Goal: Task Accomplishment & Management: Manage account settings

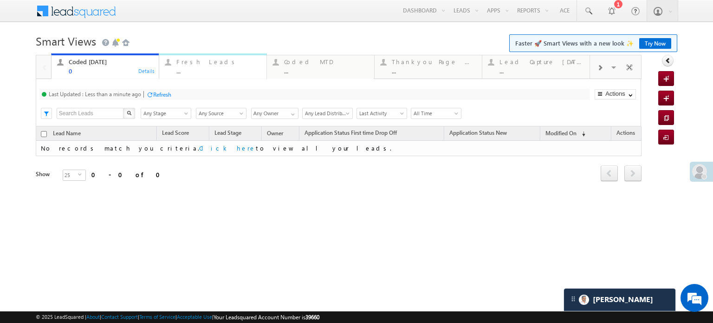
click at [180, 61] on div "Fresh Leads" at bounding box center [218, 61] width 84 height 7
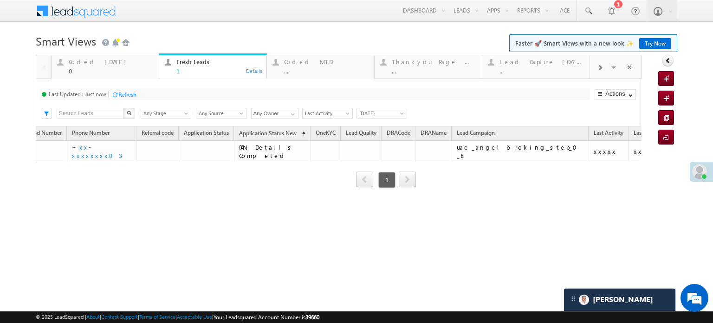
scroll to position [0, 326]
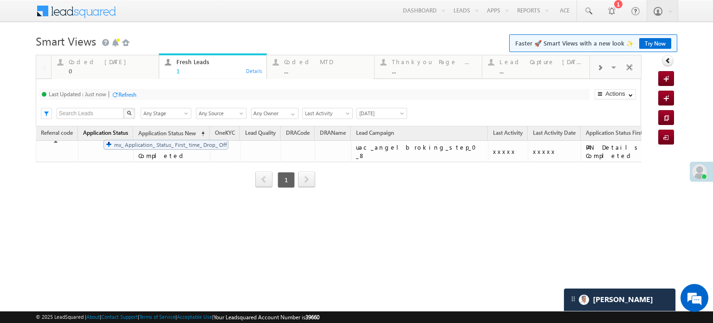
drag, startPoint x: 575, startPoint y: 132, endPoint x: 98, endPoint y: 135, distance: 476.3
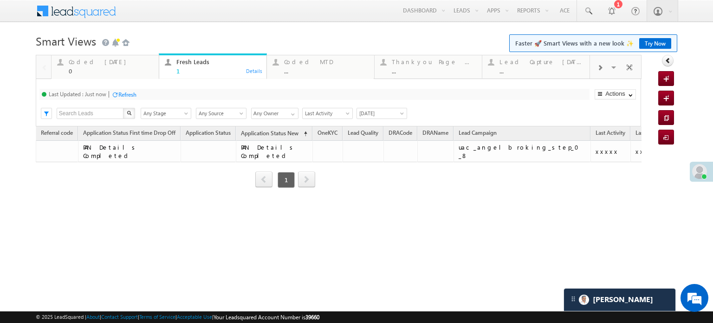
scroll to position [0, 0]
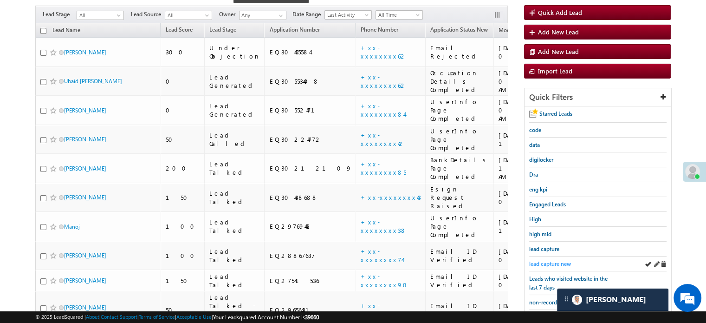
drag, startPoint x: 0, startPoint y: 0, endPoint x: 549, endPoint y: 260, distance: 607.4
click at [549, 260] on span "lead capture new" at bounding box center [550, 263] width 42 height 7
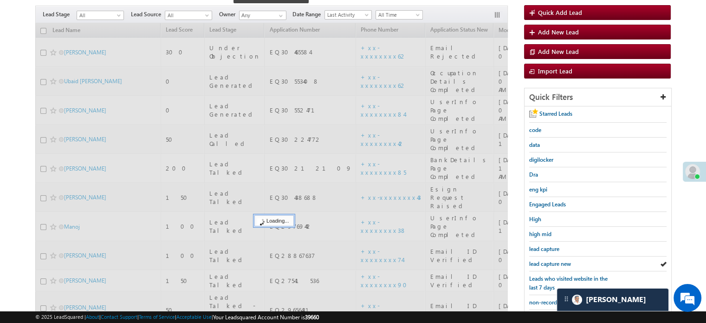
click at [549, 260] on span "lead capture new" at bounding box center [550, 263] width 42 height 7
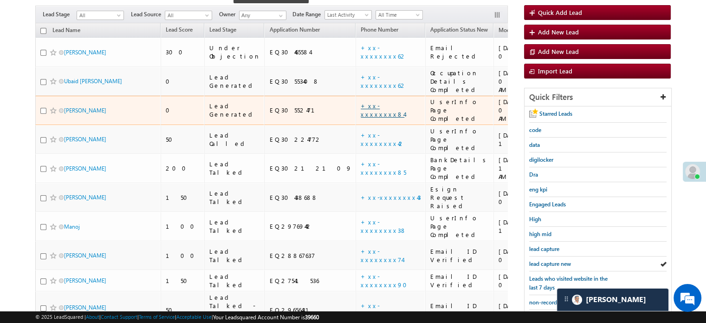
click at [361, 102] on link "+xx-xxxxxxxx84" at bounding box center [383, 110] width 44 height 16
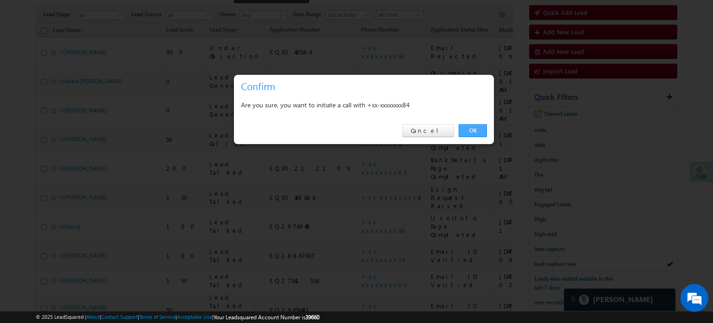
click at [479, 128] on link "OK" at bounding box center [473, 130] width 28 height 13
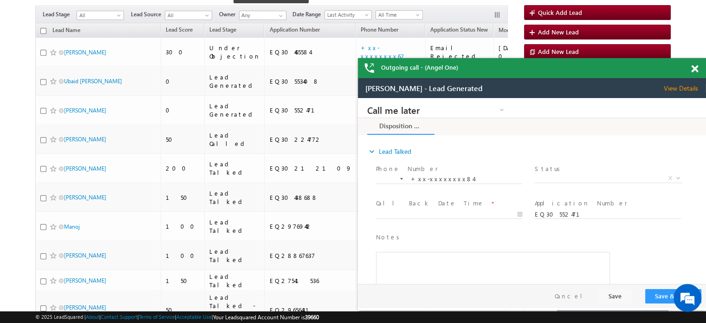
click at [690, 70] on div "Outgoing call - (Angel One)" at bounding box center [532, 68] width 348 height 20
click at [691, 69] on span at bounding box center [694, 69] width 7 height 8
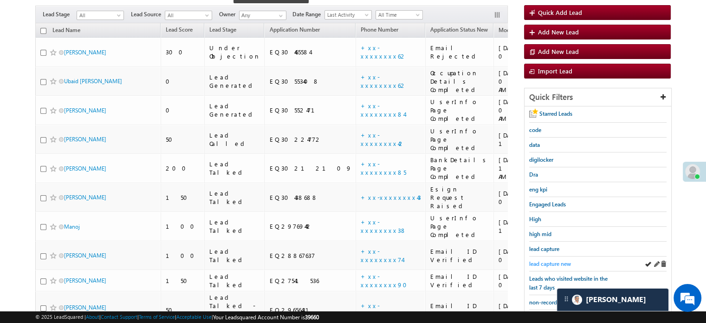
click at [558, 261] on span "lead capture new" at bounding box center [550, 263] width 42 height 7
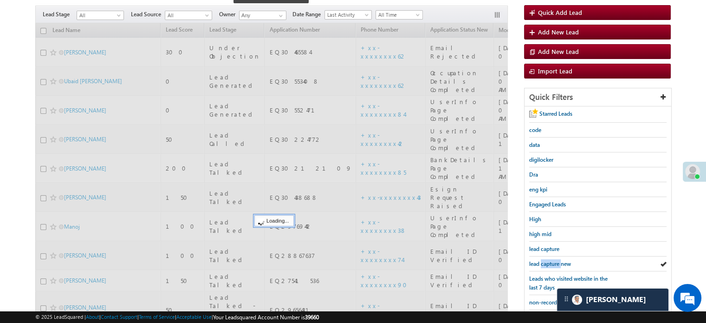
click at [558, 261] on span "lead capture new" at bounding box center [550, 263] width 42 height 7
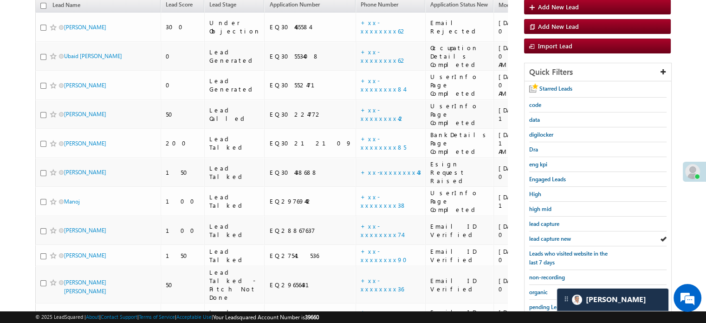
scroll to position [80, 0]
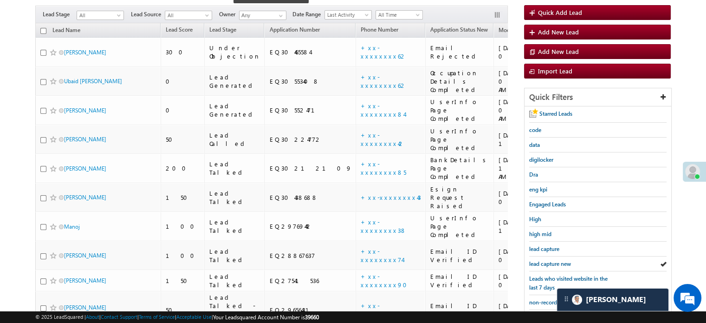
click at [558, 261] on span "lead capture new" at bounding box center [550, 263] width 42 height 7
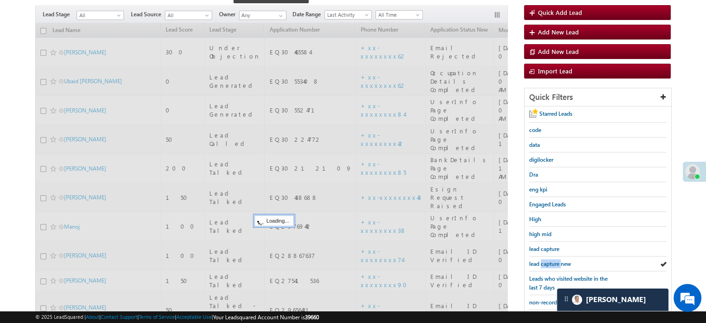
click at [558, 261] on span "lead capture new" at bounding box center [550, 263] width 42 height 7
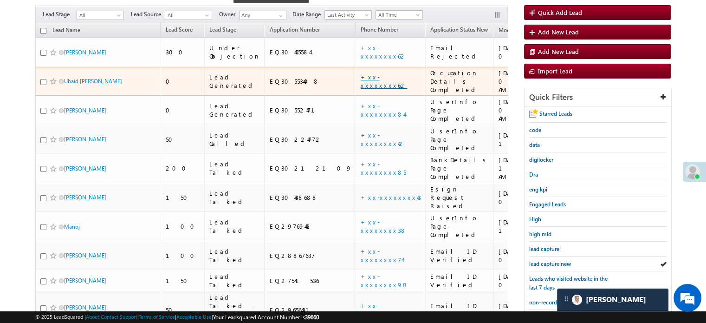
click at [361, 73] on link "+xx-xxxxxxxx62" at bounding box center [384, 81] width 46 height 16
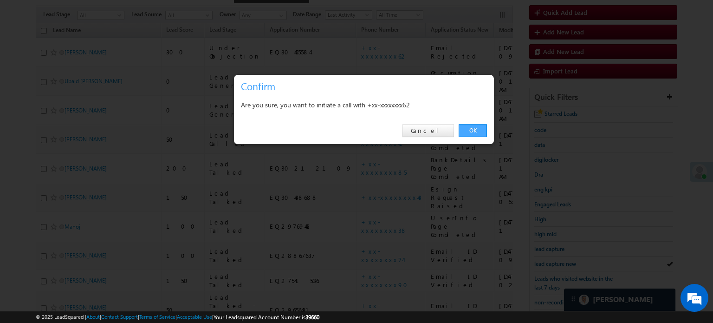
click at [472, 128] on link "OK" at bounding box center [473, 130] width 28 height 13
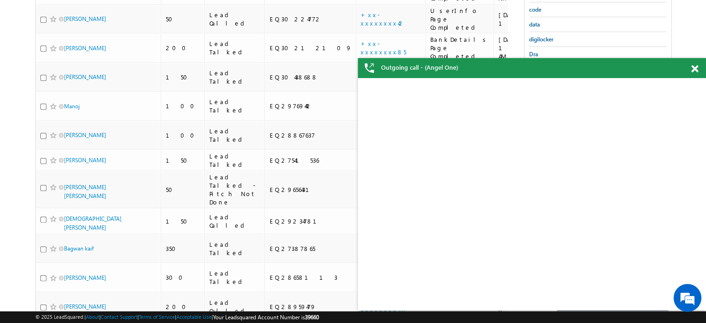
scroll to position [0, 0]
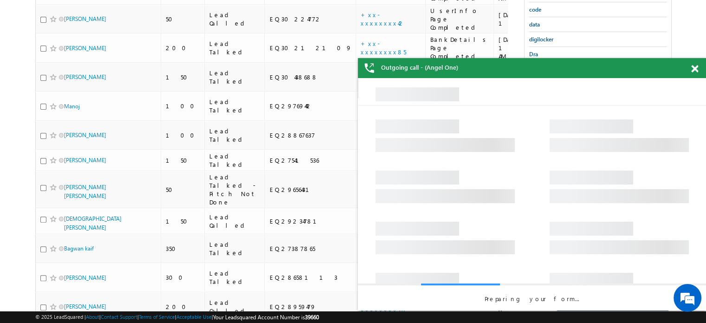
click at [696, 66] on span at bounding box center [694, 69] width 7 height 8
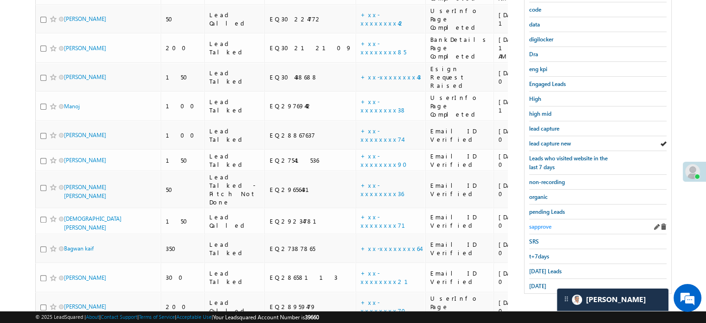
click at [538, 223] on span "sapprove" at bounding box center [540, 226] width 22 height 7
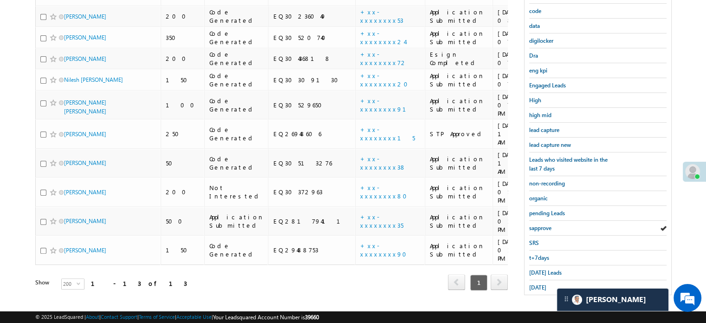
scroll to position [106, 0]
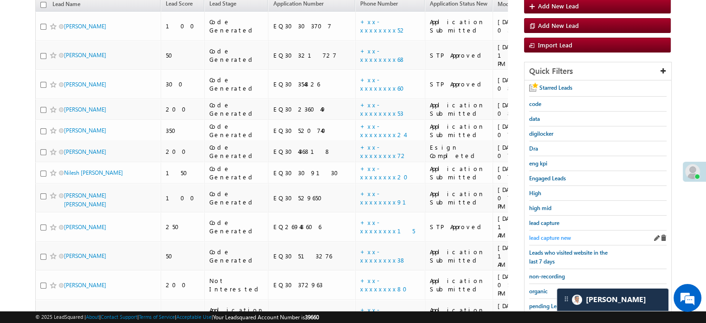
click at [550, 234] on span "lead capture new" at bounding box center [550, 237] width 42 height 7
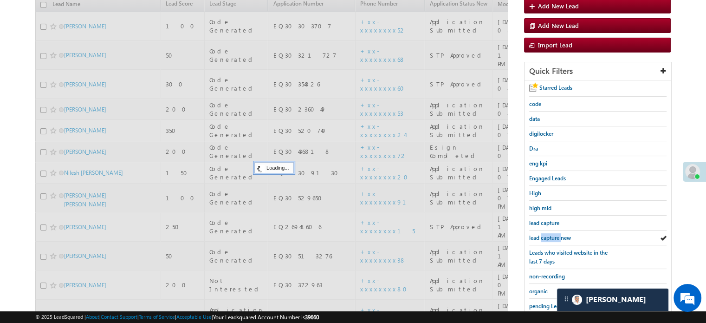
click at [550, 234] on span "lead capture new" at bounding box center [550, 237] width 42 height 7
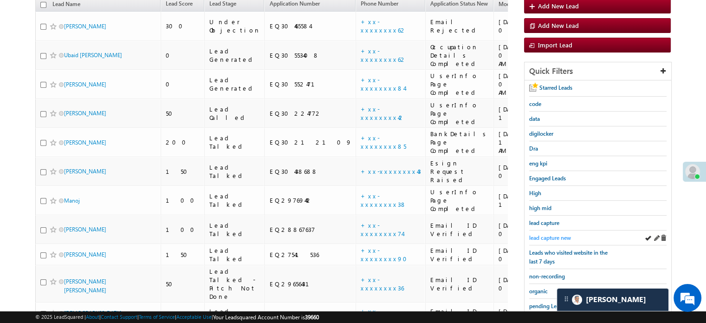
click at [559, 234] on span "lead capture new" at bounding box center [550, 237] width 42 height 7
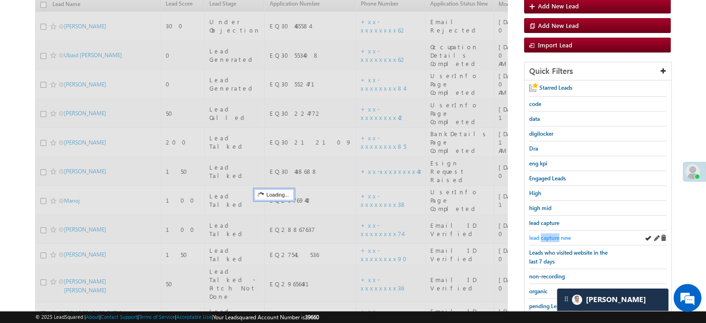
click at [559, 234] on span "lead capture new" at bounding box center [550, 237] width 42 height 7
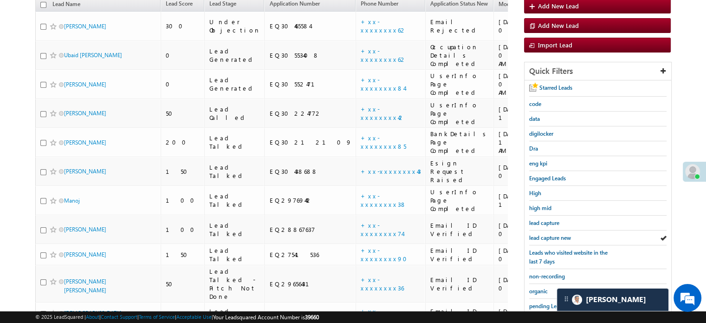
click at [559, 234] on span "lead capture new" at bounding box center [550, 237] width 42 height 7
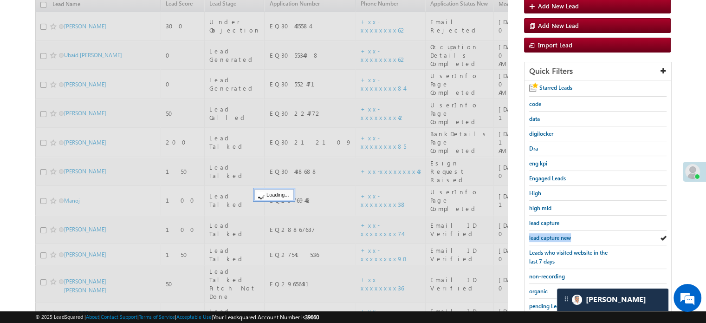
click at [559, 234] on span "lead capture new" at bounding box center [550, 237] width 42 height 7
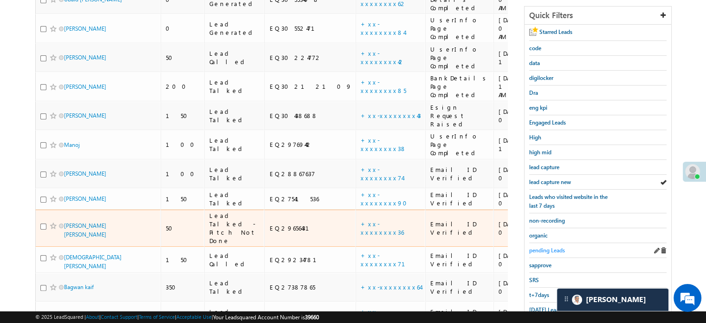
scroll to position [201, 0]
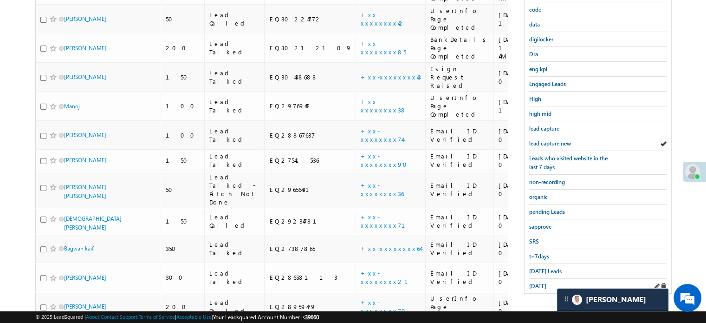
click at [541, 281] on link "yesterday" at bounding box center [537, 285] width 17 height 9
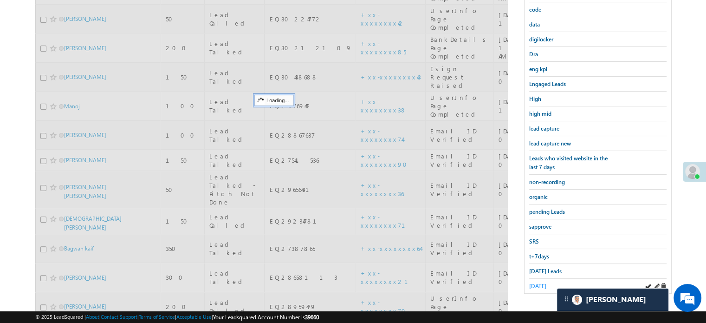
click at [540, 282] on span "yesterday" at bounding box center [537, 285] width 17 height 7
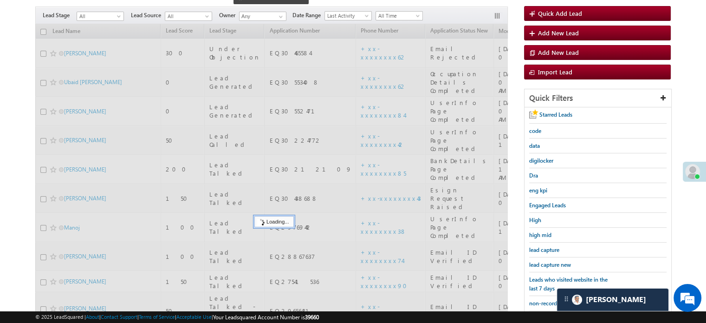
scroll to position [61, 0]
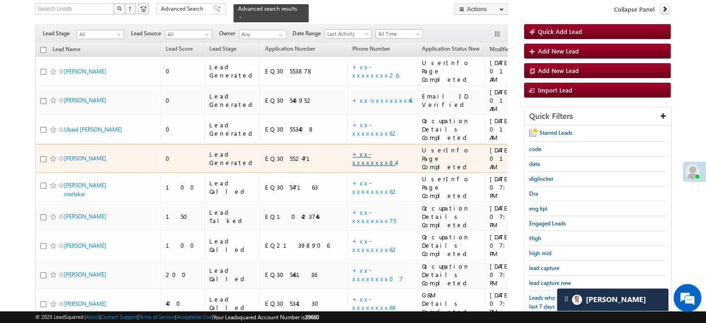
click at [352, 150] on link "+xx-xxxxxxxx84" at bounding box center [374, 158] width 44 height 16
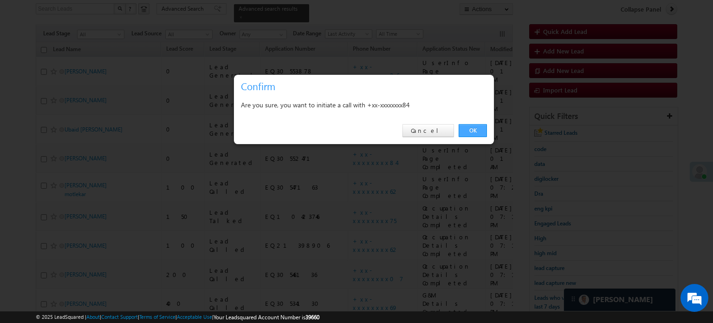
click at [471, 126] on link "OK" at bounding box center [473, 130] width 28 height 13
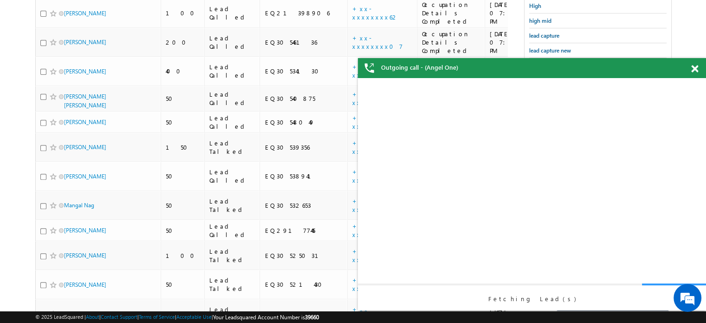
scroll to position [0, 0]
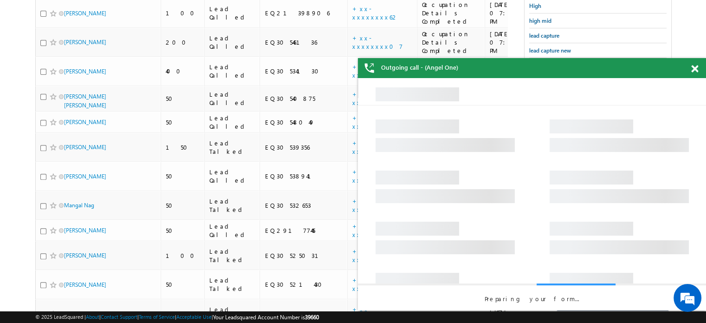
click at [697, 71] on span at bounding box center [694, 69] width 7 height 8
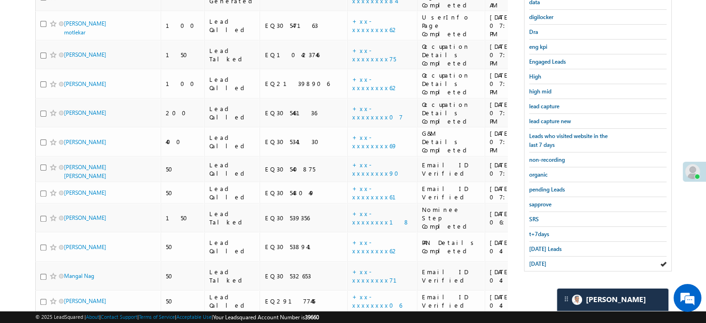
scroll to position [226, 0]
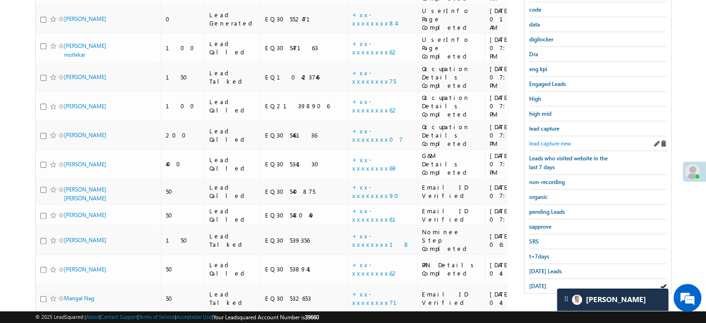
click at [546, 143] on span "lead capture new" at bounding box center [550, 143] width 42 height 7
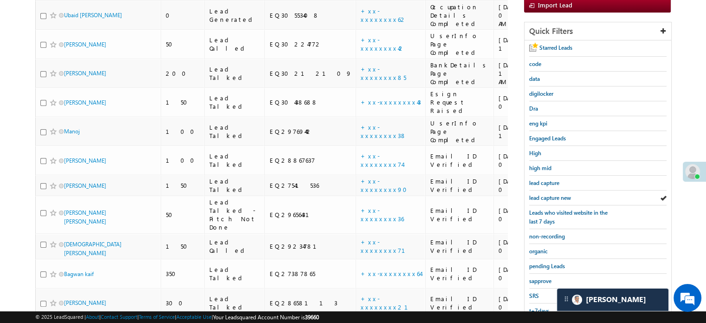
scroll to position [60, 0]
